Goal: Task Accomplishment & Management: Complete application form

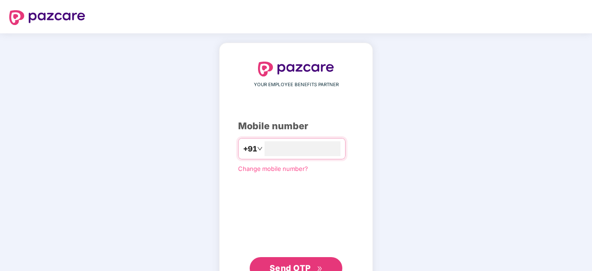
scroll to position [35, 0]
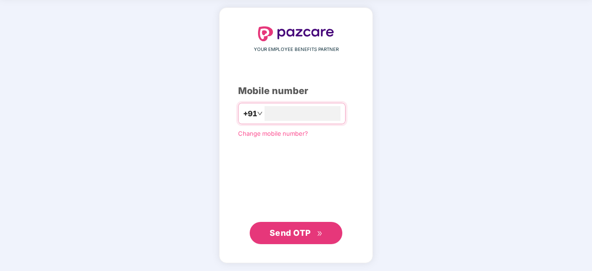
type input "**********"
click at [313, 231] on span "Send OTP" at bounding box center [296, 232] width 53 height 13
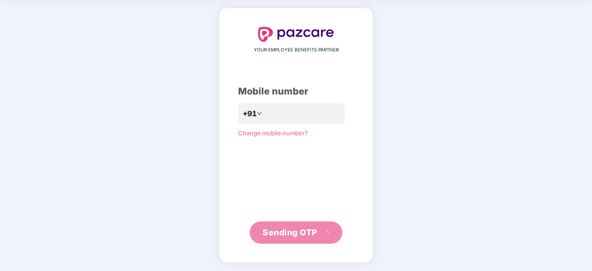
scroll to position [31, 0]
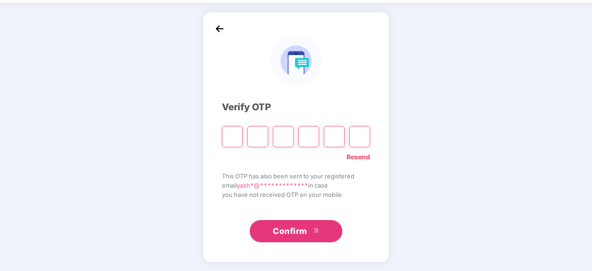
paste input "*"
type input "*"
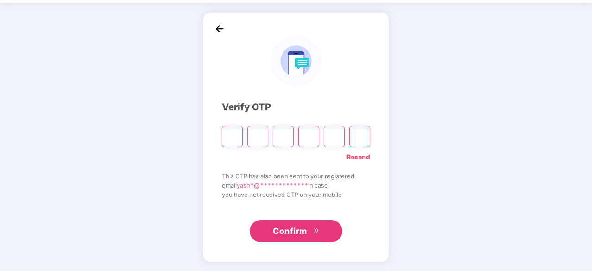
type input "*"
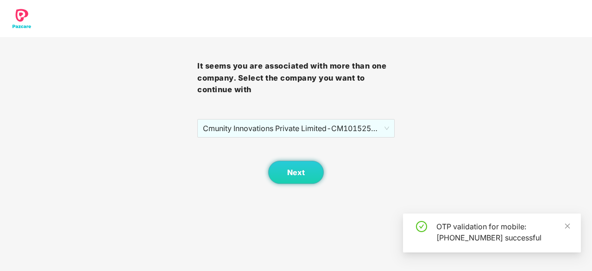
scroll to position [0, 0]
click at [303, 167] on button "Next" at bounding box center [296, 172] width 56 height 23
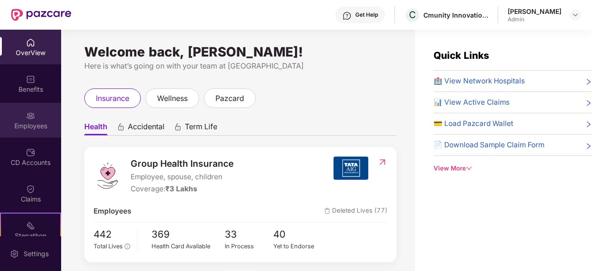
click at [44, 135] on div "Employees" at bounding box center [30, 120] width 61 height 35
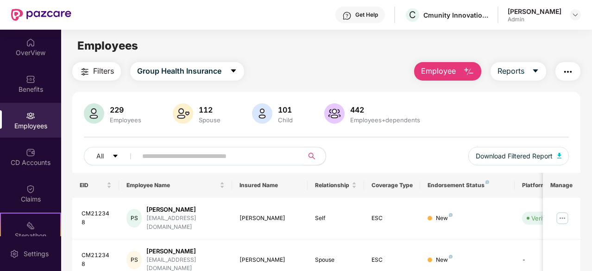
click at [182, 163] on span at bounding box center [217, 156] width 172 height 19
paste input "**********"
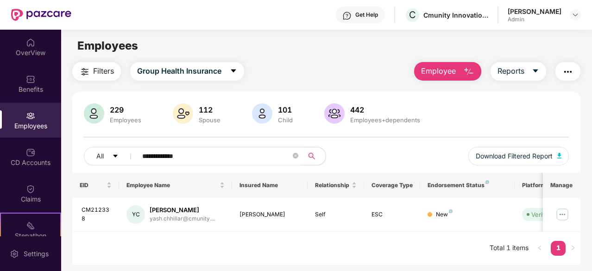
scroll to position [30, 0]
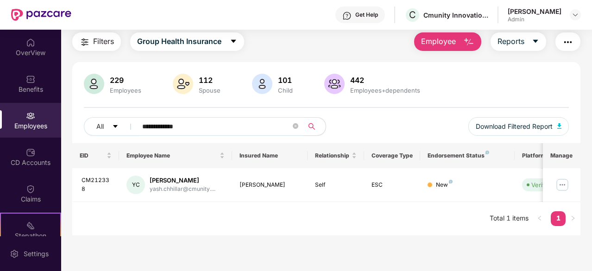
paste input "**"
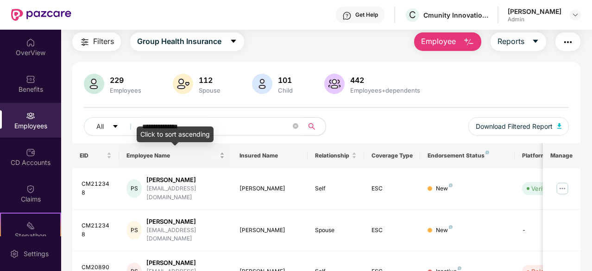
paste input "text"
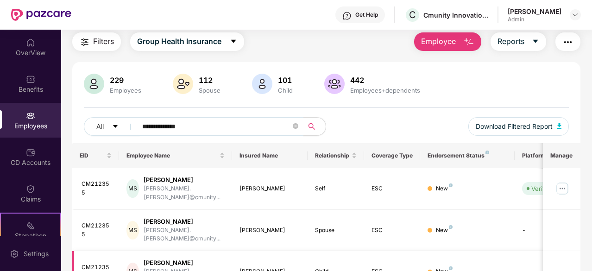
scroll to position [94, 0]
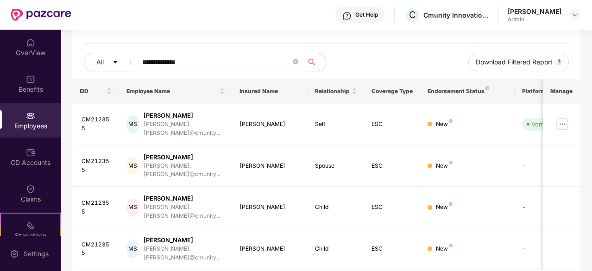
paste input "***"
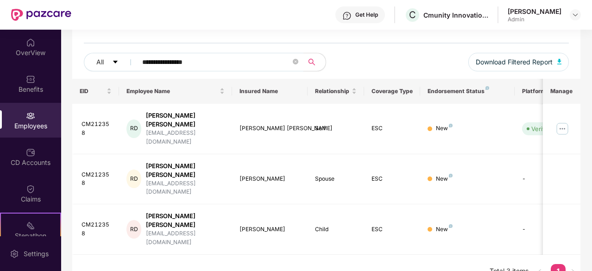
scroll to position [60, 0]
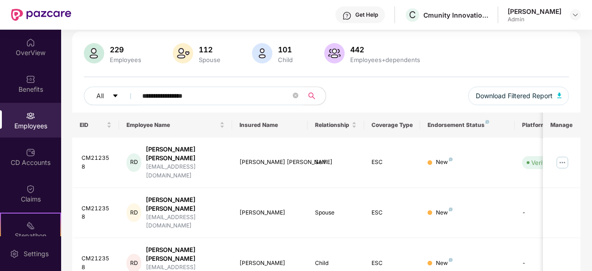
paste input "text"
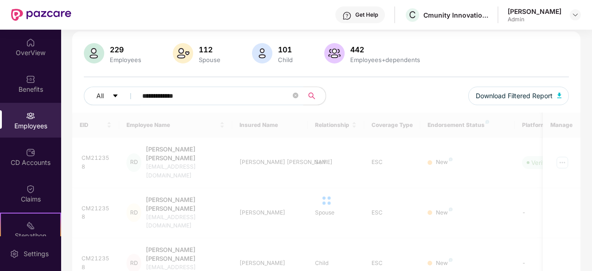
scroll to position [30, 0]
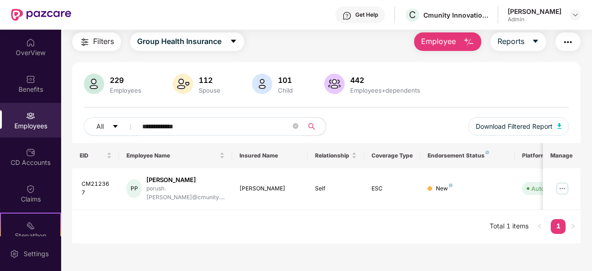
paste input "text"
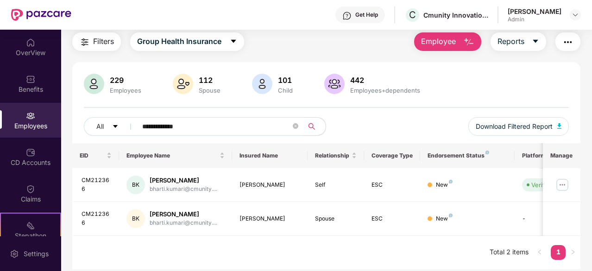
paste input "text"
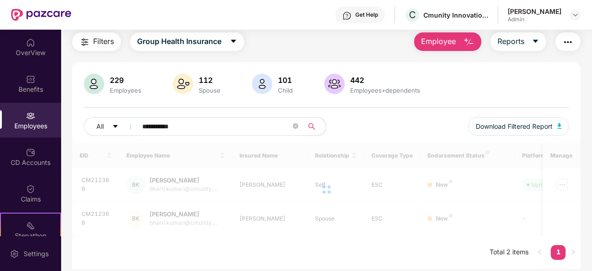
scroll to position [94, 0]
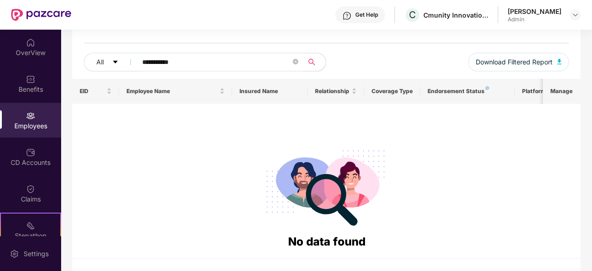
type input "**********"
click at [35, 50] on div "OverView" at bounding box center [30, 52] width 61 height 9
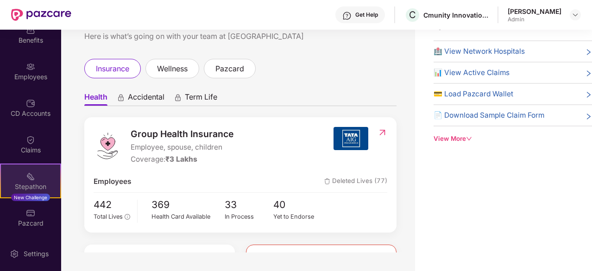
scroll to position [0, 0]
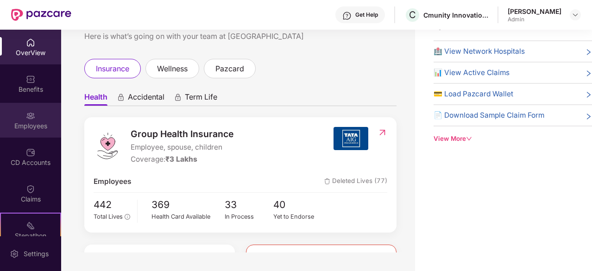
click at [35, 133] on div "Employees" at bounding box center [30, 120] width 61 height 35
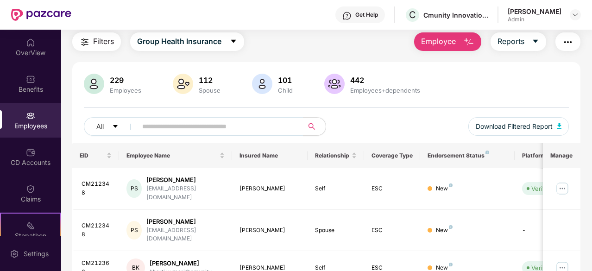
click at [456, 43] on span "Employee" at bounding box center [438, 42] width 35 height 12
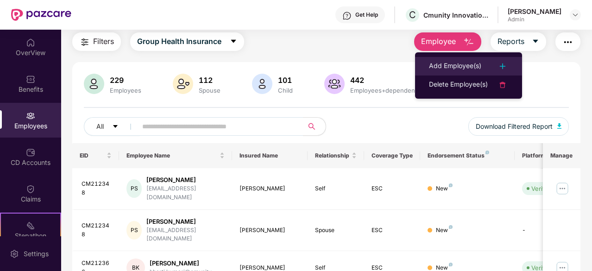
click at [473, 61] on div "Add Employee(s)" at bounding box center [455, 66] width 52 height 11
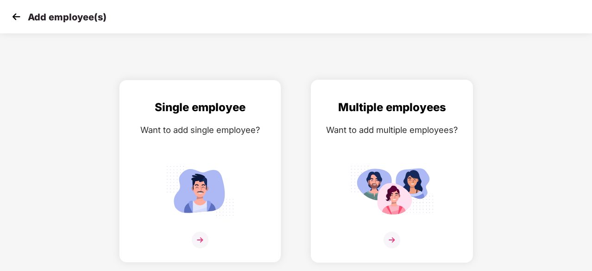
click at [410, 175] on img at bounding box center [391, 191] width 83 height 58
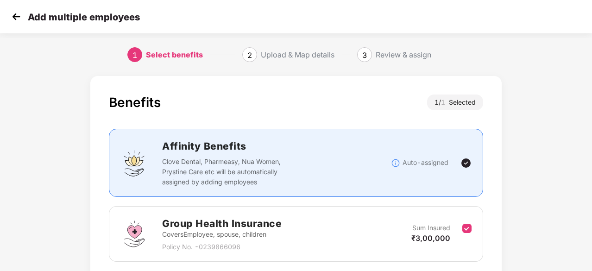
scroll to position [70, 0]
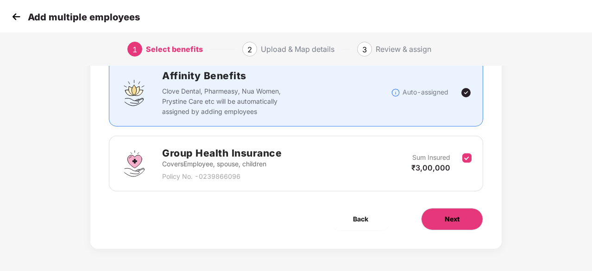
click at [447, 220] on span "Next" at bounding box center [452, 219] width 15 height 10
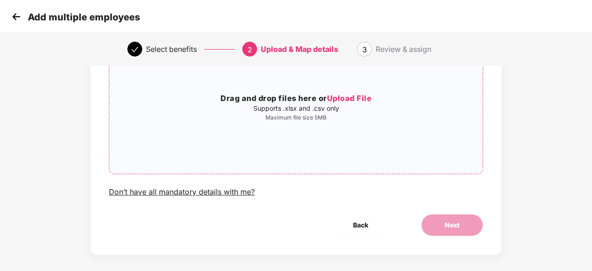
scroll to position [95, 0]
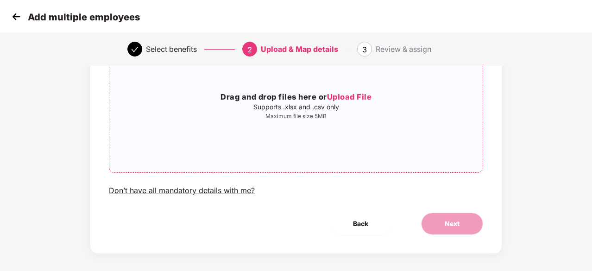
click at [343, 89] on div "Drag and drop files here or Upload File Supports .xlsx and .csv only Maximum fi…" at bounding box center [295, 105] width 373 height 119
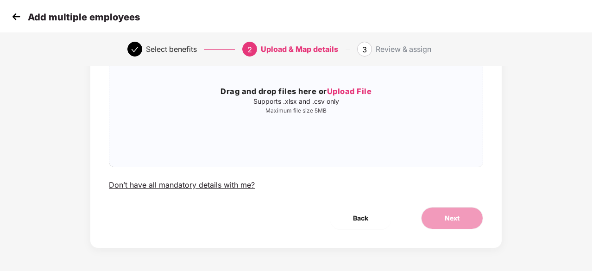
scroll to position [0, 0]
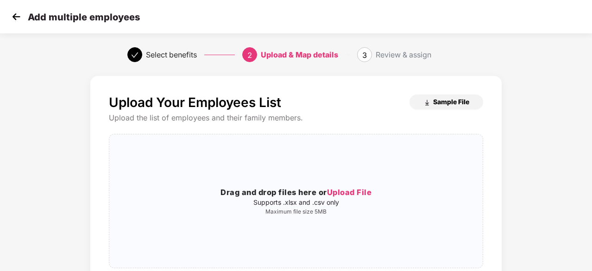
click at [444, 98] on span "Sample File" at bounding box center [451, 101] width 36 height 9
click at [342, 185] on div "Drag and drop files here or Upload File Supports .xlsx and .csv only Maximum fi…" at bounding box center [295, 201] width 373 height 119
click at [346, 192] on span "Upload File" at bounding box center [349, 192] width 45 height 9
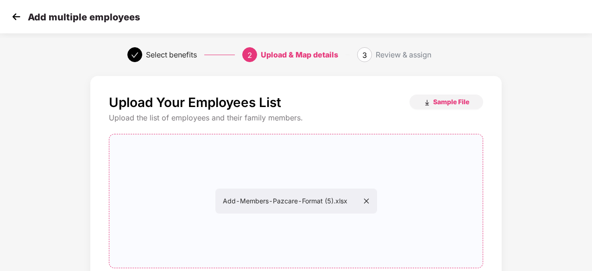
scroll to position [101, 0]
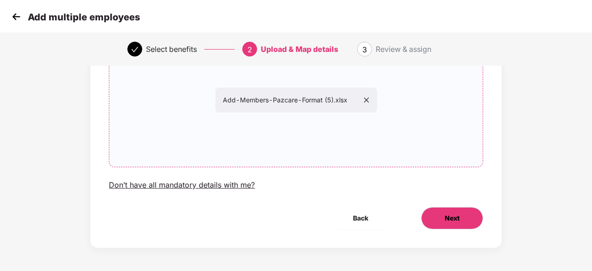
click at [454, 218] on span "Next" at bounding box center [452, 218] width 15 height 10
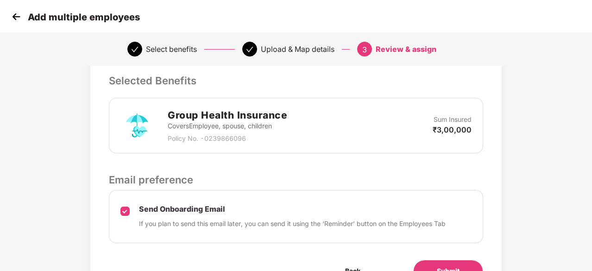
scroll to position [254, 0]
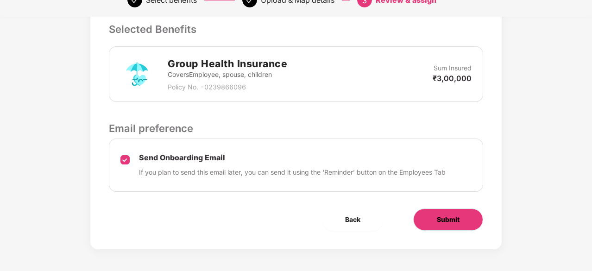
click at [448, 216] on span "Submit" at bounding box center [448, 219] width 23 height 10
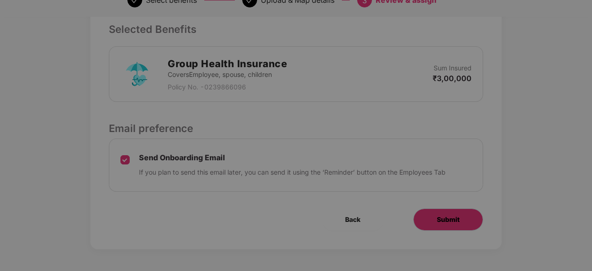
scroll to position [0, 0]
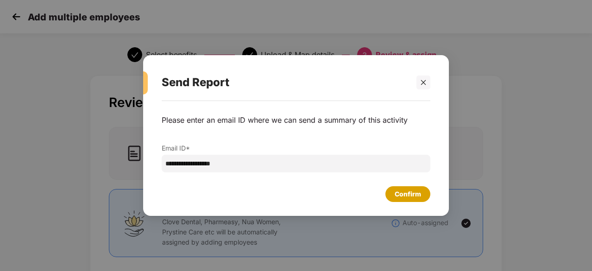
click at [390, 197] on div "Confirm" at bounding box center [407, 194] width 45 height 16
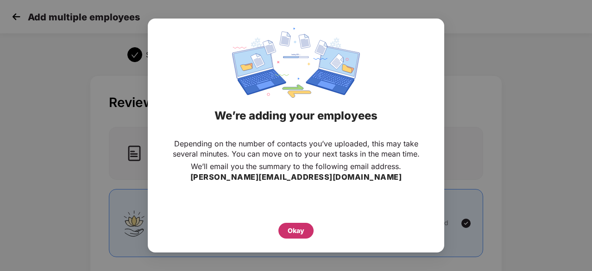
click at [295, 230] on div "Okay" at bounding box center [296, 231] width 17 height 10
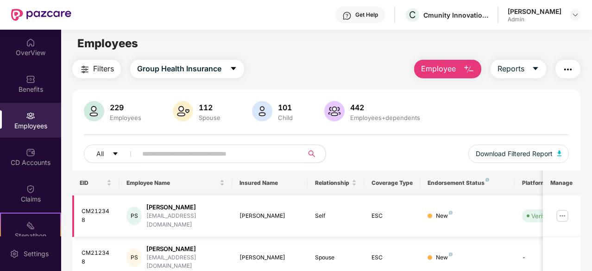
scroll to position [1, 0]
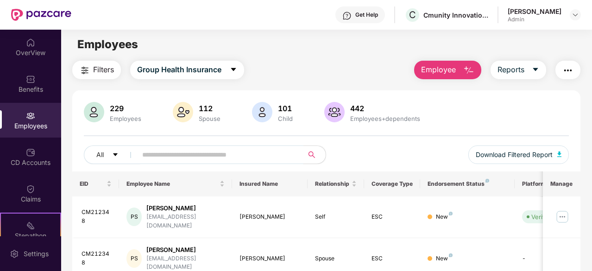
click at [259, 151] on input "text" at bounding box center [216, 155] width 149 height 14
paste input "**********"
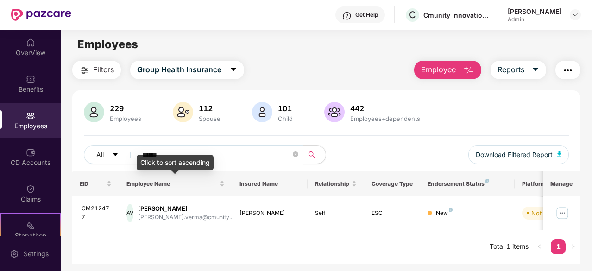
type input "******"
click at [156, 156] on div "Click to sort ascending" at bounding box center [175, 163] width 77 height 16
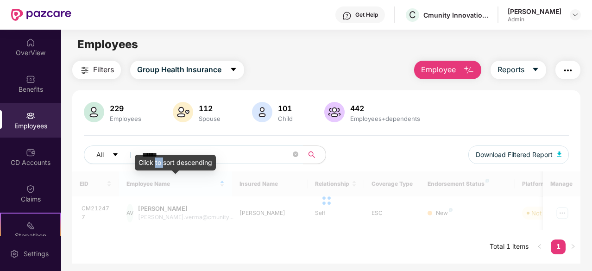
click at [156, 156] on div "Click to sort descending" at bounding box center [175, 163] width 81 height 16
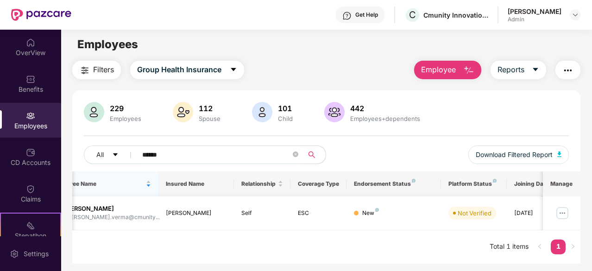
scroll to position [0, 73]
click at [166, 156] on input "******" at bounding box center [216, 155] width 149 height 14
click at [157, 153] on input "******" at bounding box center [216, 155] width 149 height 14
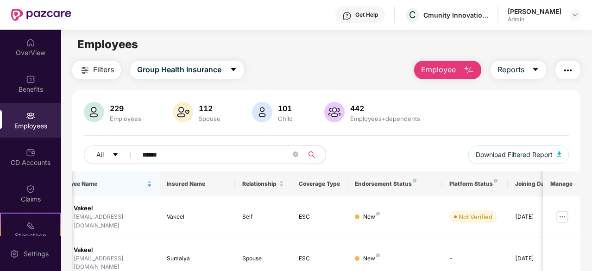
type input "******"
